Goal: Task Accomplishment & Management: Use online tool/utility

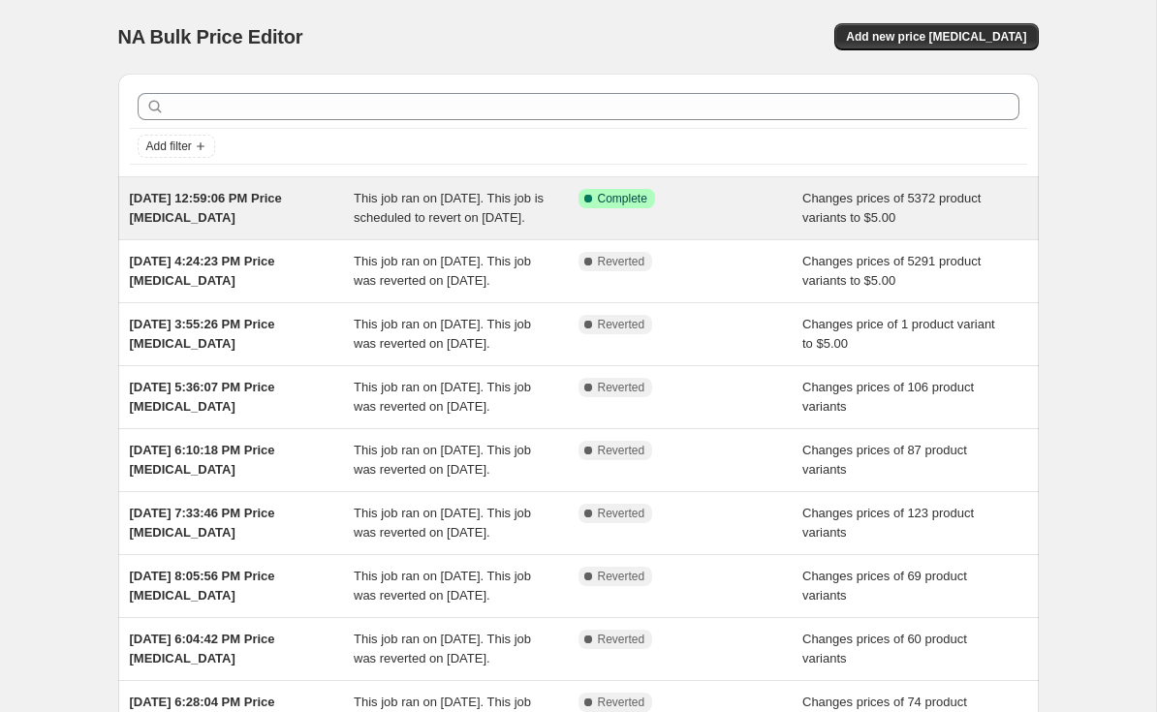
click at [831, 228] on div "Changes prices of 5372 product variants to $5.00" at bounding box center [914, 208] width 225 height 39
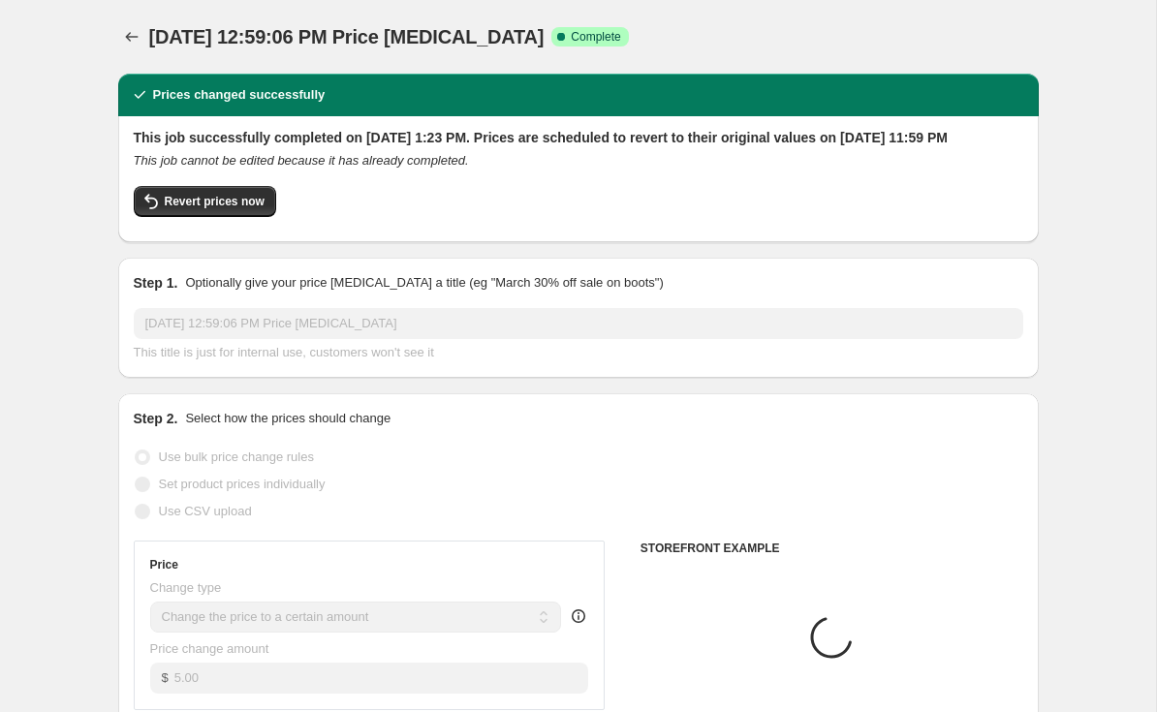
select select "collection"
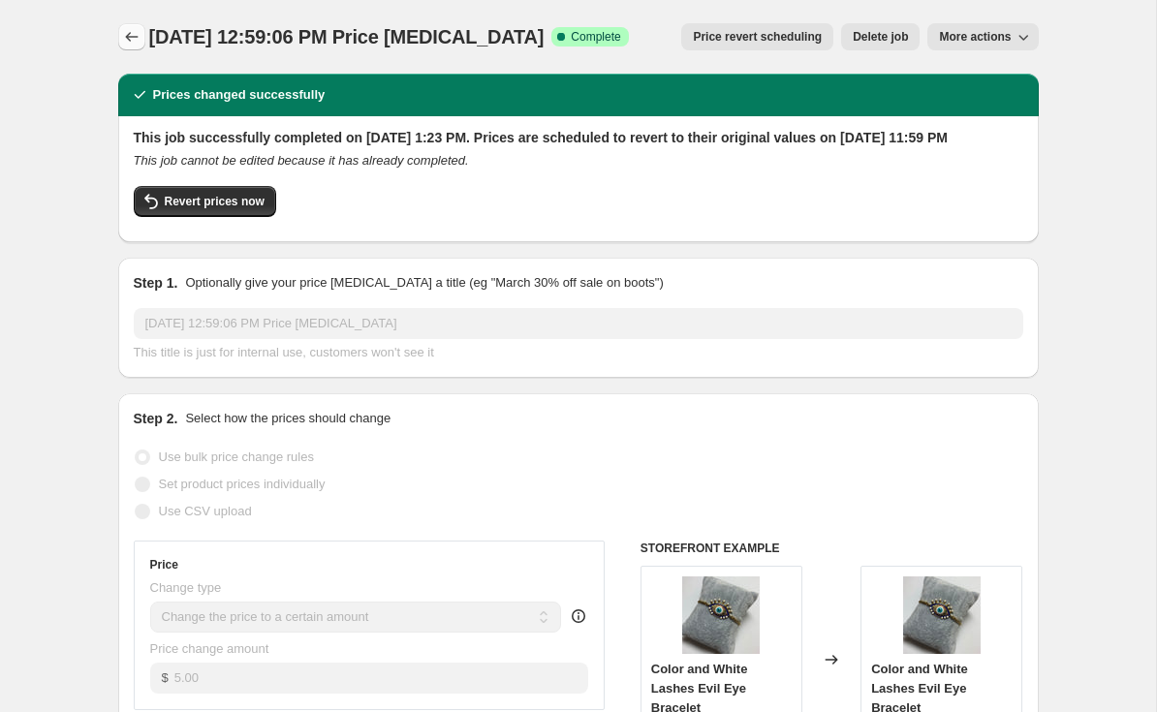
click at [121, 35] on button "Price change jobs" at bounding box center [131, 36] width 27 height 27
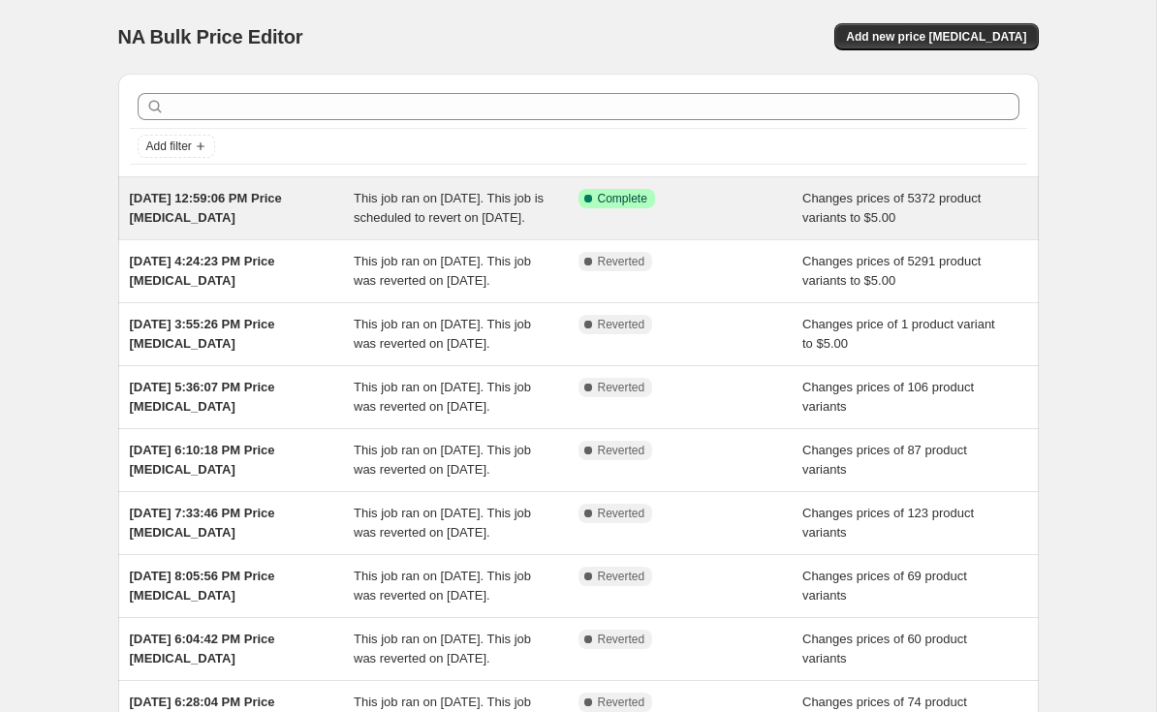
click at [793, 228] on div "Success Complete Complete" at bounding box center [690, 208] width 225 height 39
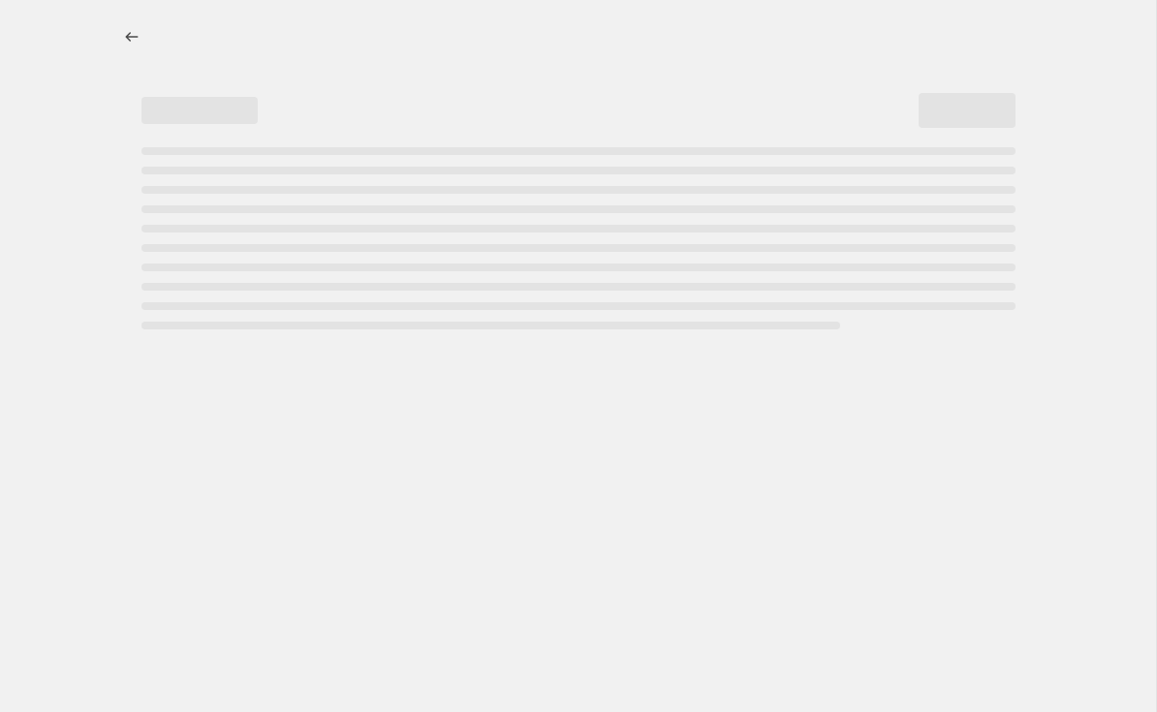
select select "collection"
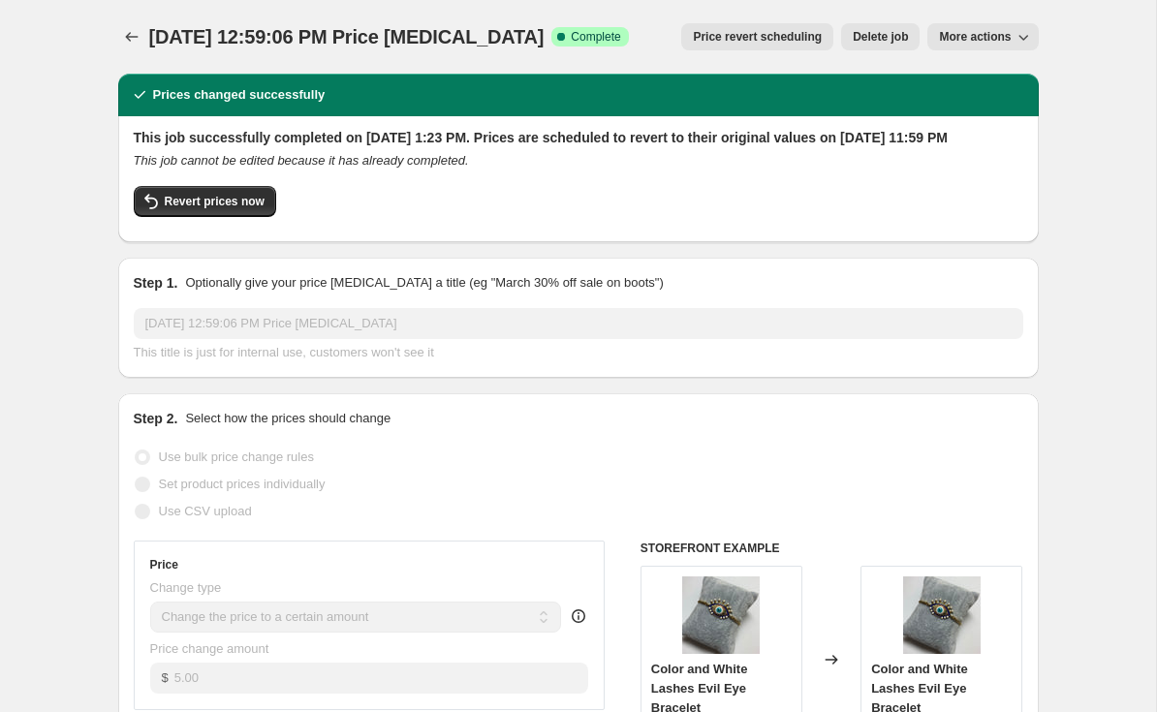
click at [227, 202] on div "This job successfully completed on [DATE] 1:23 PM. Prices are scheduled to reve…" at bounding box center [578, 177] width 889 height 99
click at [214, 209] on span "Revert prices now" at bounding box center [215, 202] width 100 height 16
checkbox input "false"
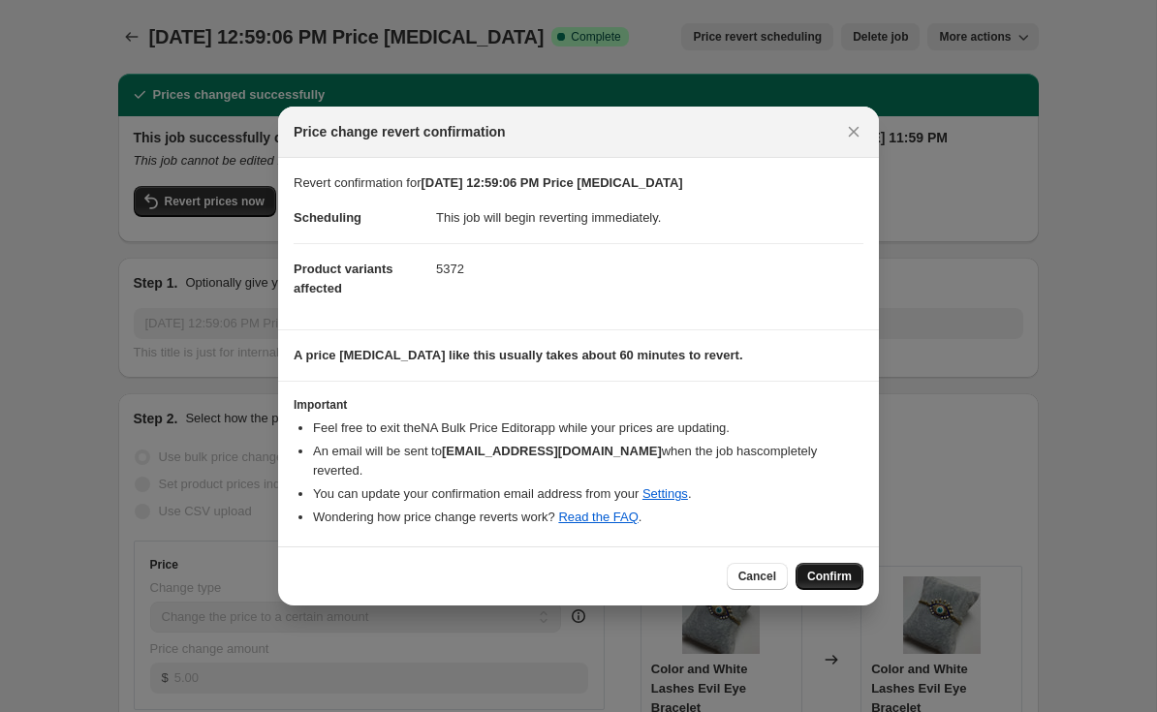
click at [829, 568] on button "Confirm" at bounding box center [829, 576] width 68 height 27
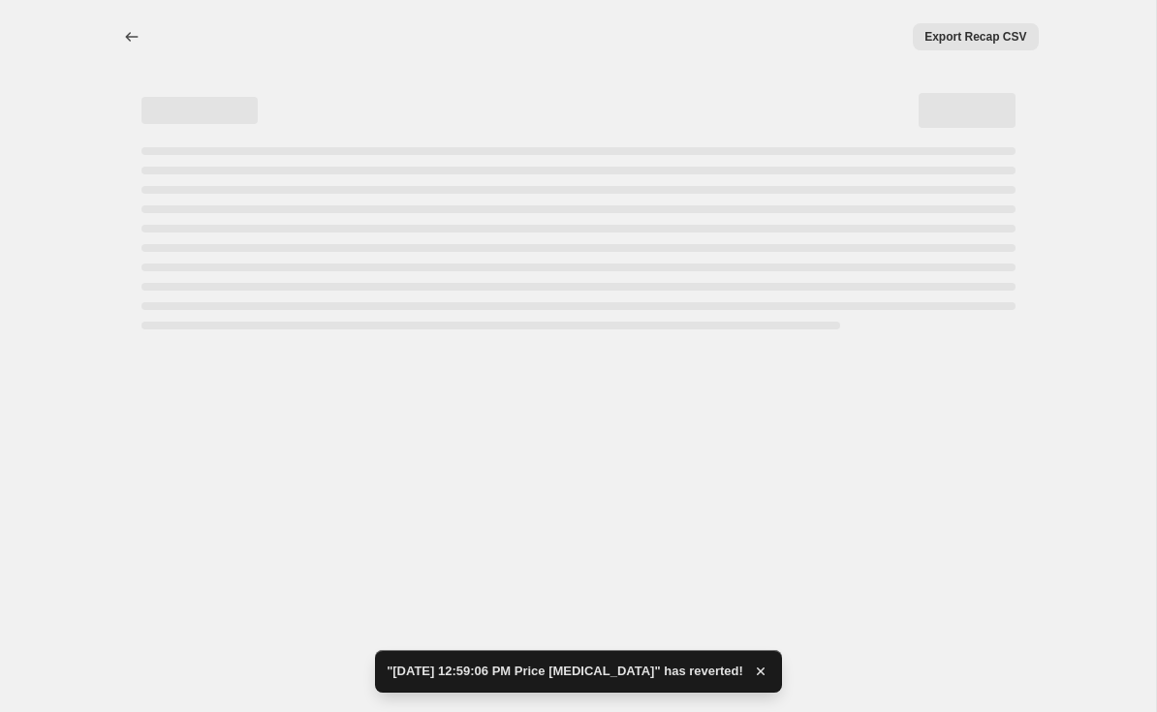
select select "collection"
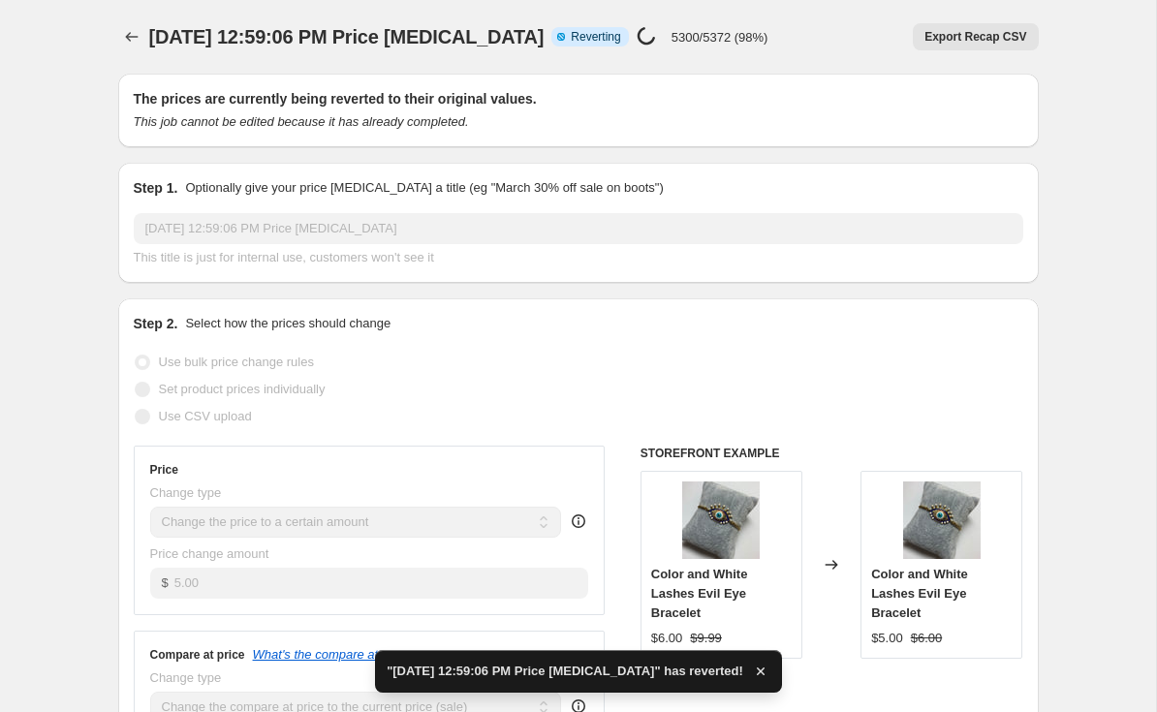
checkbox input "true"
